Goal: Task Accomplishment & Management: Use online tool/utility

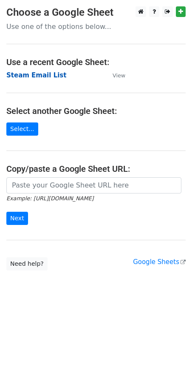
click at [46, 77] on strong "Steam Email List" at bounding box center [36, 75] width 60 height 8
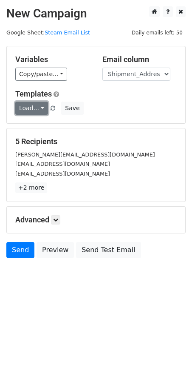
click at [39, 110] on link "Load..." at bounding box center [31, 108] width 33 height 13
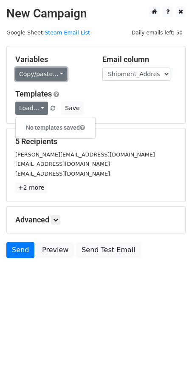
click at [56, 73] on link "Copy/paste..." at bounding box center [41, 74] width 52 height 13
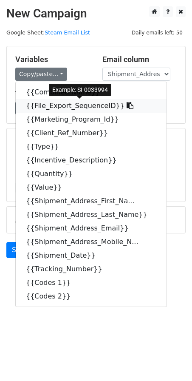
click at [127, 108] on icon at bounding box center [130, 105] width 7 height 7
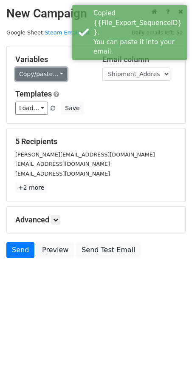
click at [56, 75] on link "Copy/paste..." at bounding box center [41, 74] width 52 height 13
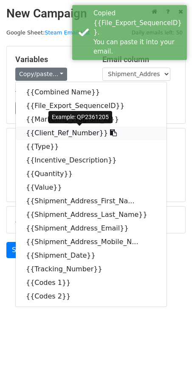
click at [110, 133] on icon at bounding box center [113, 132] width 7 height 7
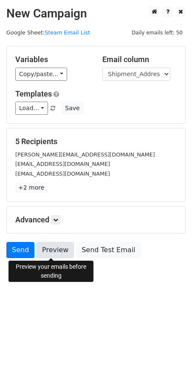
click at [53, 253] on link "Preview" at bounding box center [55, 250] width 37 height 16
